Goal: Task Accomplishment & Management: Manage account settings

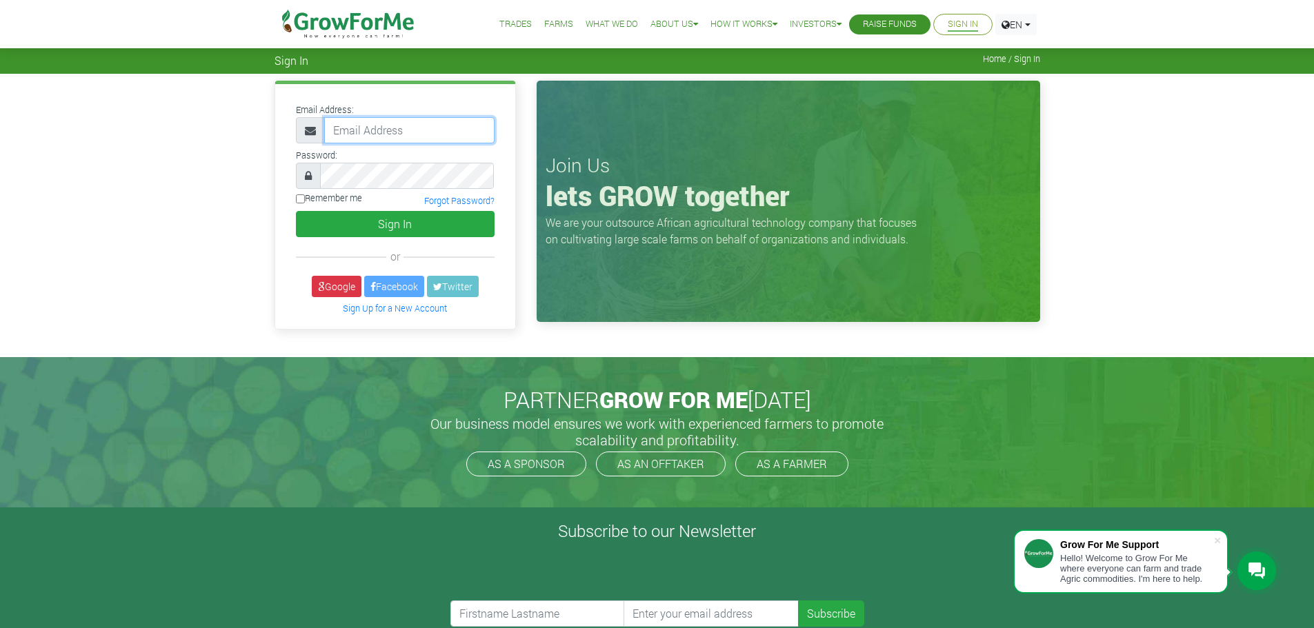
click at [403, 135] on input "email" at bounding box center [409, 130] width 170 height 26
type input "fixthatcreditscore@gmail.com"
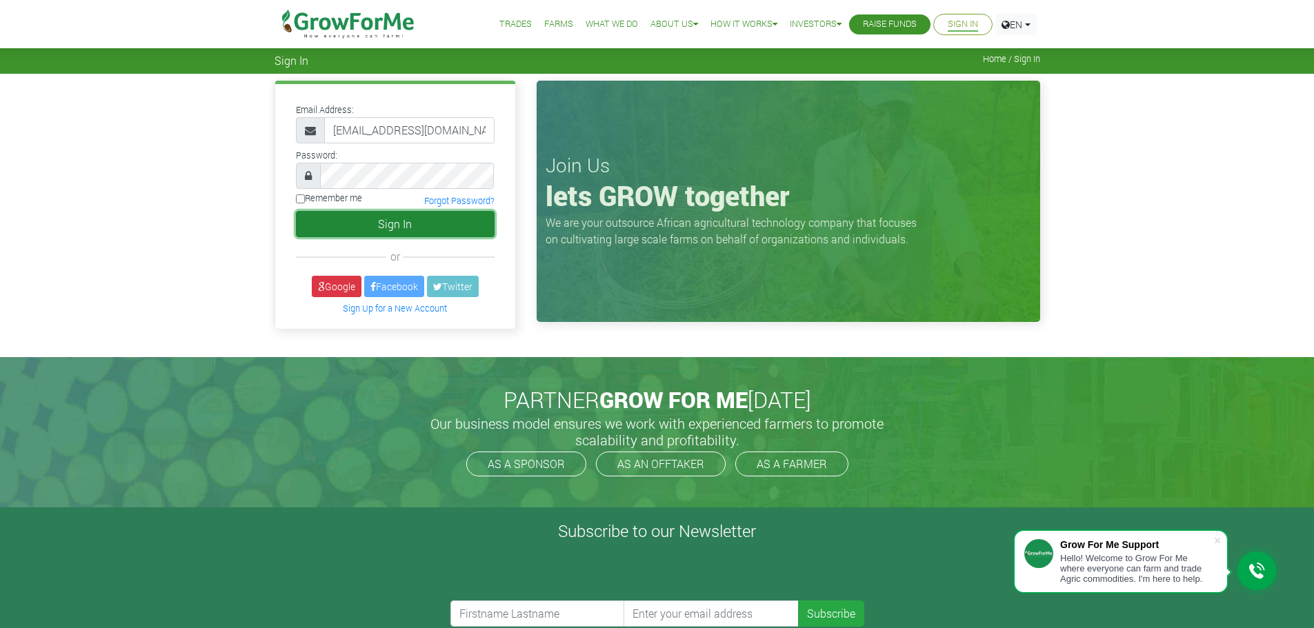
click at [377, 232] on button "Sign In" at bounding box center [395, 224] width 199 height 26
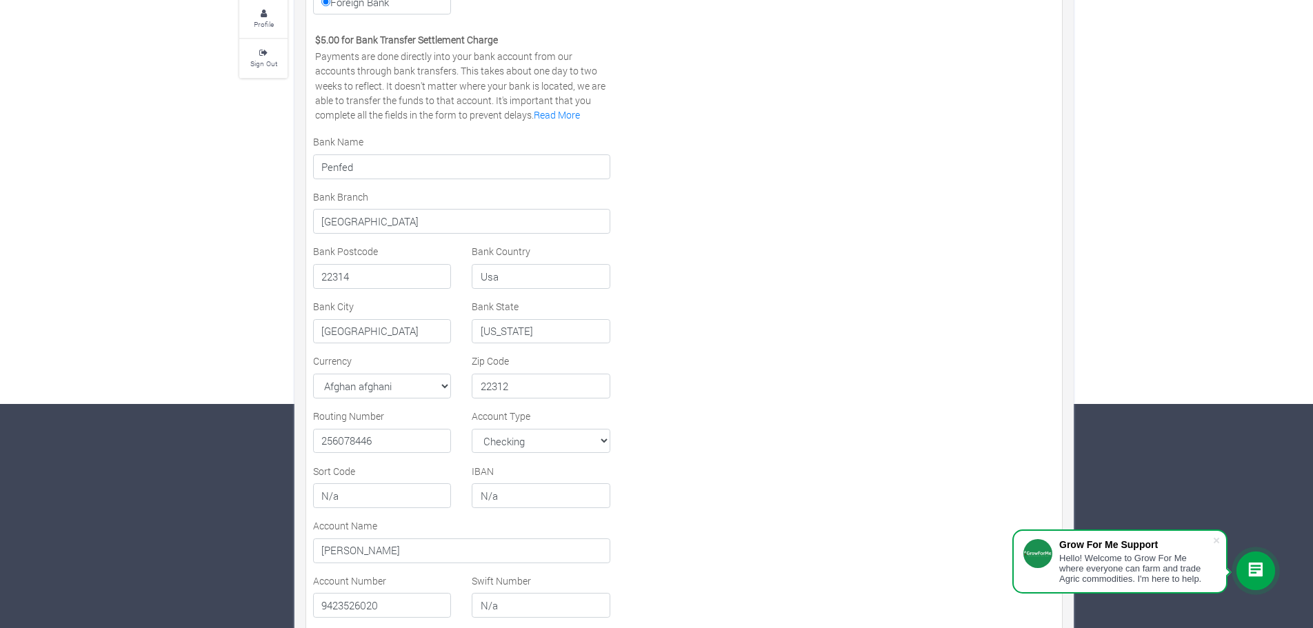
scroll to position [329, 0]
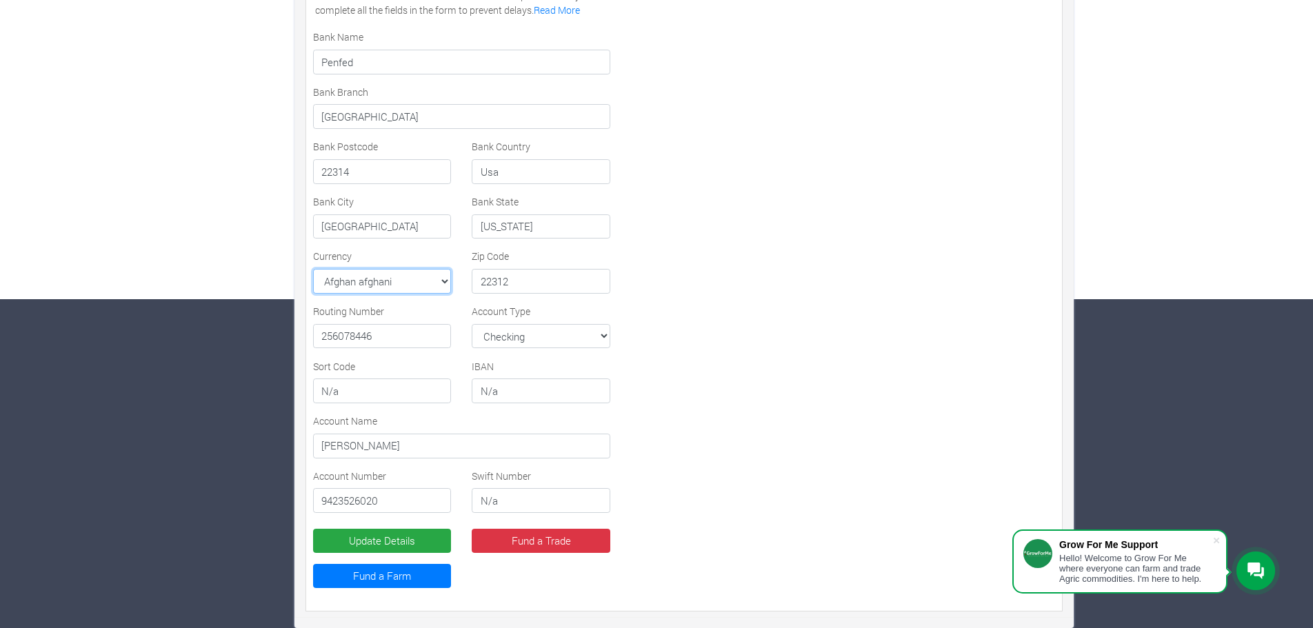
click at [450, 279] on select "Select Currency AFN ALL DZD AOA ARS AMD AWG AUD AZN BHD BSD BDT BBD BYN BZD BMD…" at bounding box center [382, 281] width 138 height 25
select select "USD"
click at [313, 269] on select "Select Currency AFN ALL DZD AOA ARS AMD AWG AUD AZN BHD BSD BDT BBD BYN BZD BMD…" at bounding box center [382, 281] width 138 height 25
click at [389, 541] on button "Update Details" at bounding box center [382, 541] width 138 height 25
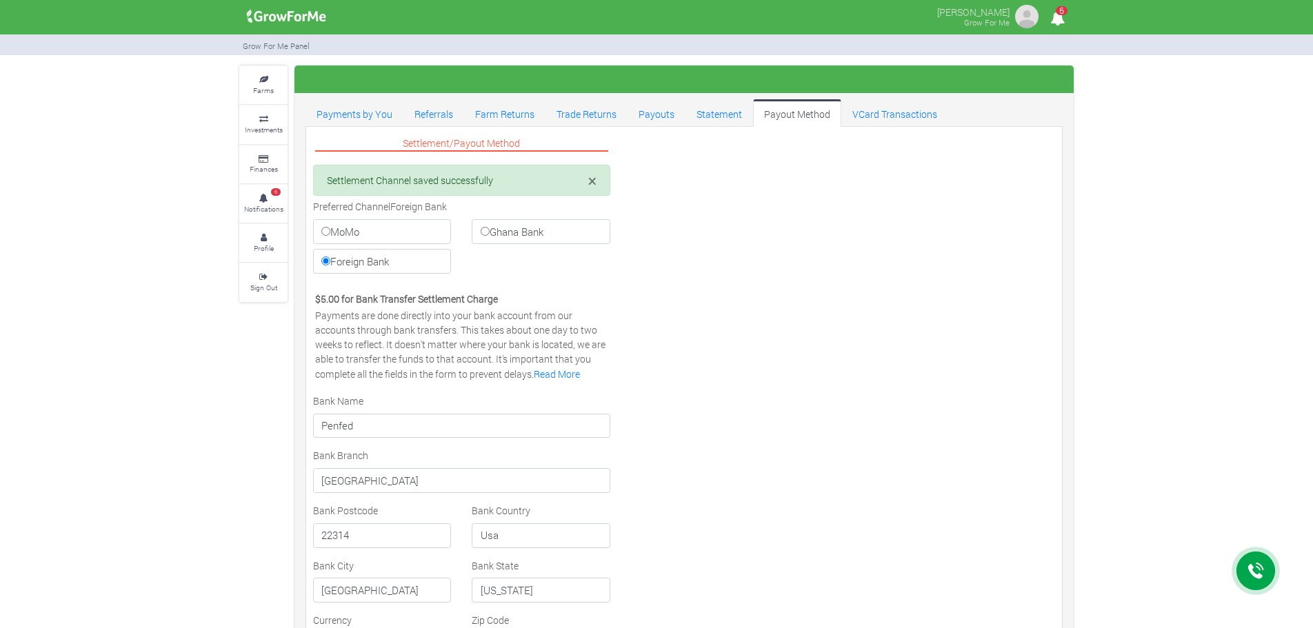
select select "USD"
